Goal: Task Accomplishment & Management: Use online tool/utility

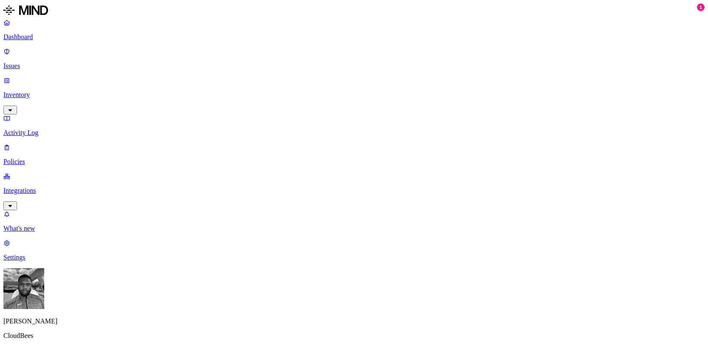
click at [48, 172] on link "Integrations" at bounding box center [353, 190] width 701 height 37
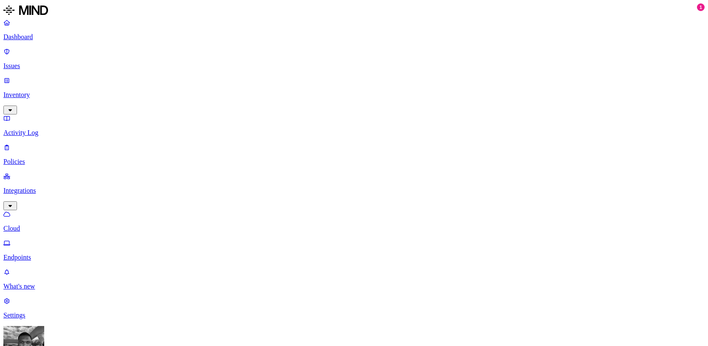
click at [51, 34] on p "Dashboard" at bounding box center [353, 37] width 701 height 8
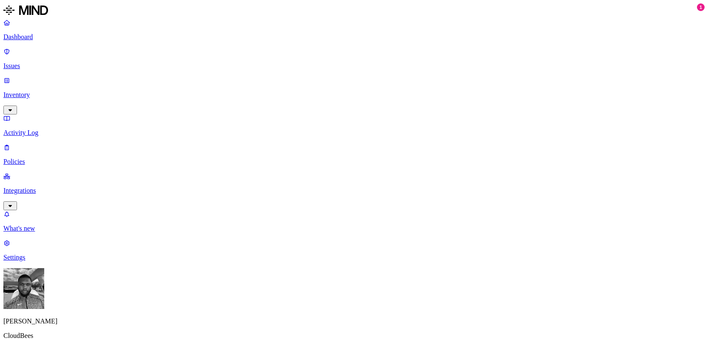
click at [19, 172] on link "Integrations" at bounding box center [353, 190] width 701 height 37
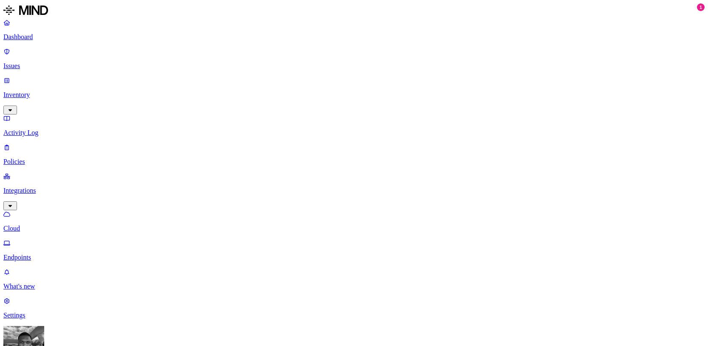
click at [30, 62] on p "Issues" at bounding box center [353, 66] width 701 height 8
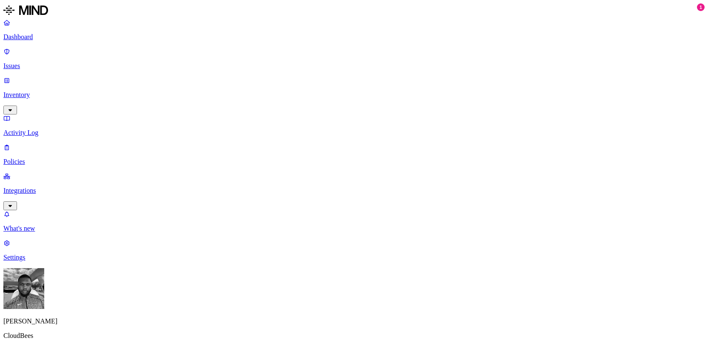
click at [29, 91] on p "Inventory" at bounding box center [353, 95] width 701 height 8
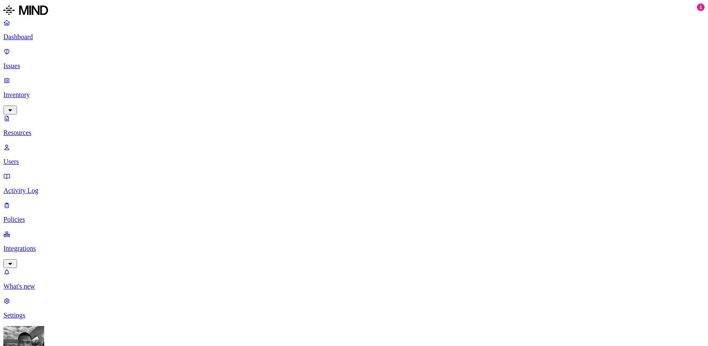
scroll to position [247, 0]
click at [40, 244] on p "Integrations" at bounding box center [353, 248] width 701 height 8
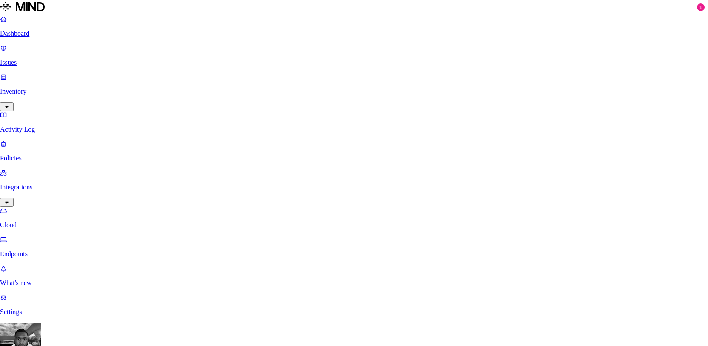
scroll to position [107, 0]
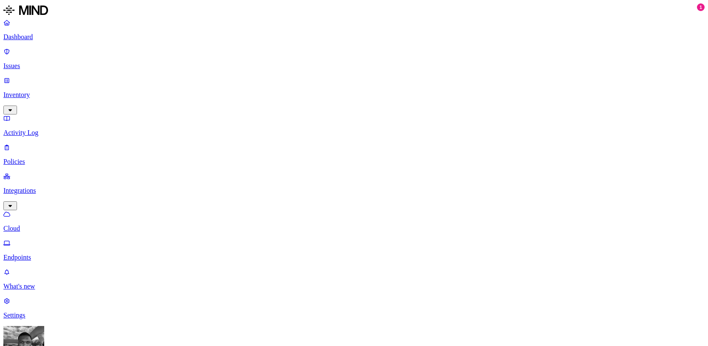
click at [22, 62] on p "Issues" at bounding box center [353, 66] width 701 height 8
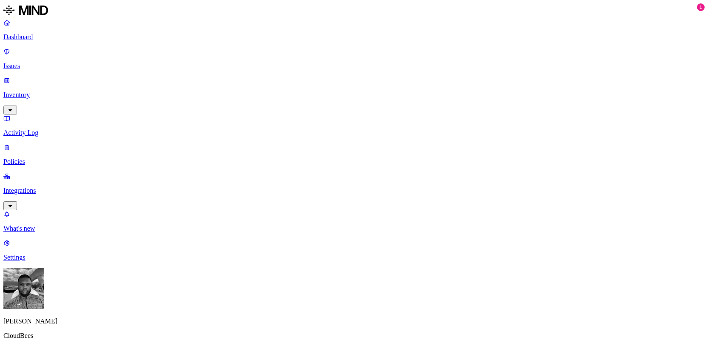
click at [26, 37] on p "Dashboard" at bounding box center [353, 37] width 701 height 8
click at [41, 187] on p "Integrations" at bounding box center [353, 191] width 701 height 8
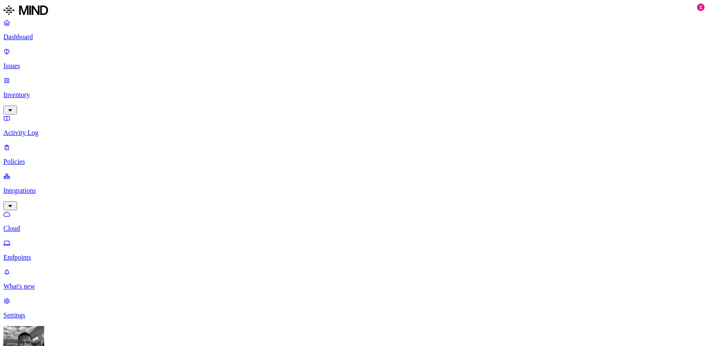
click at [33, 35] on p "Dashboard" at bounding box center [353, 37] width 701 height 8
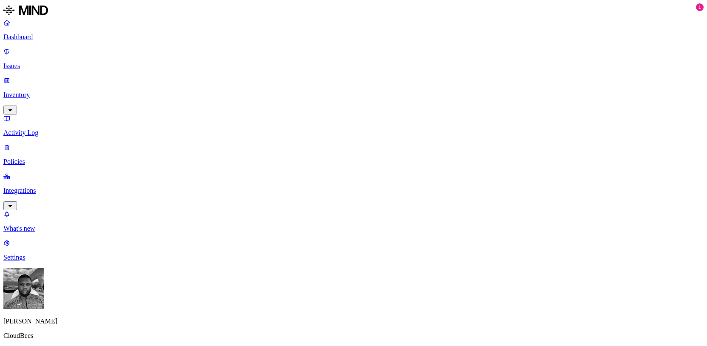
click at [23, 187] on p "Integrations" at bounding box center [353, 191] width 701 height 8
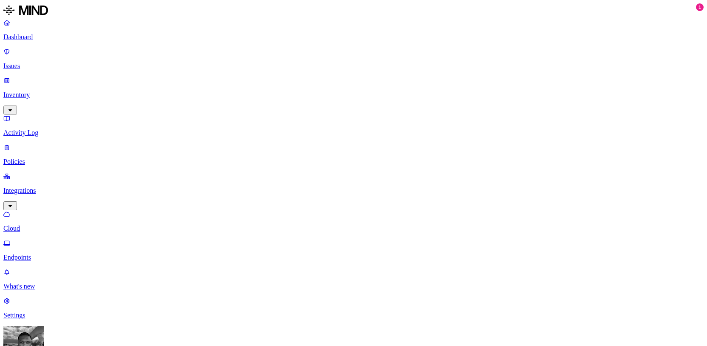
click at [27, 76] on div "Dashboard Issues Inventory Activity Log Policies Integrations Cloud Endpoints" at bounding box center [353, 140] width 701 height 242
click at [27, 91] on p "Inventory" at bounding box center [353, 95] width 701 height 8
click at [26, 37] on p "Dashboard" at bounding box center [353, 37] width 701 height 8
